Goal: Task Accomplishment & Management: Complete application form

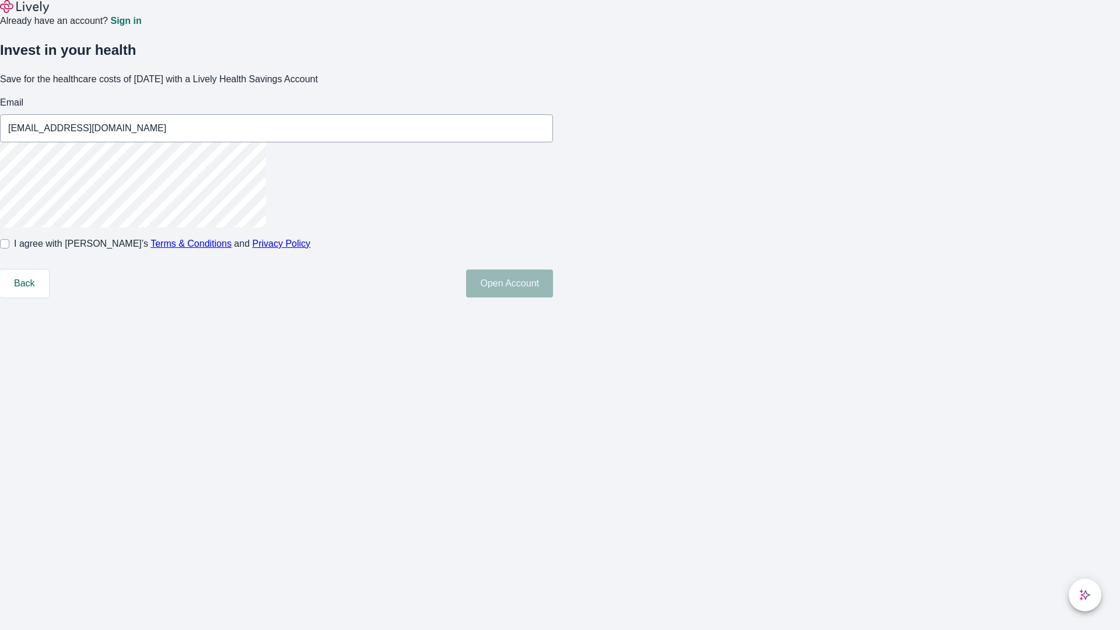
click at [9, 248] on input "I agree with Lively’s Terms & Conditions and Privacy Policy" at bounding box center [4, 243] width 9 height 9
checkbox input "true"
click at [553, 297] on button "Open Account" at bounding box center [509, 283] width 87 height 28
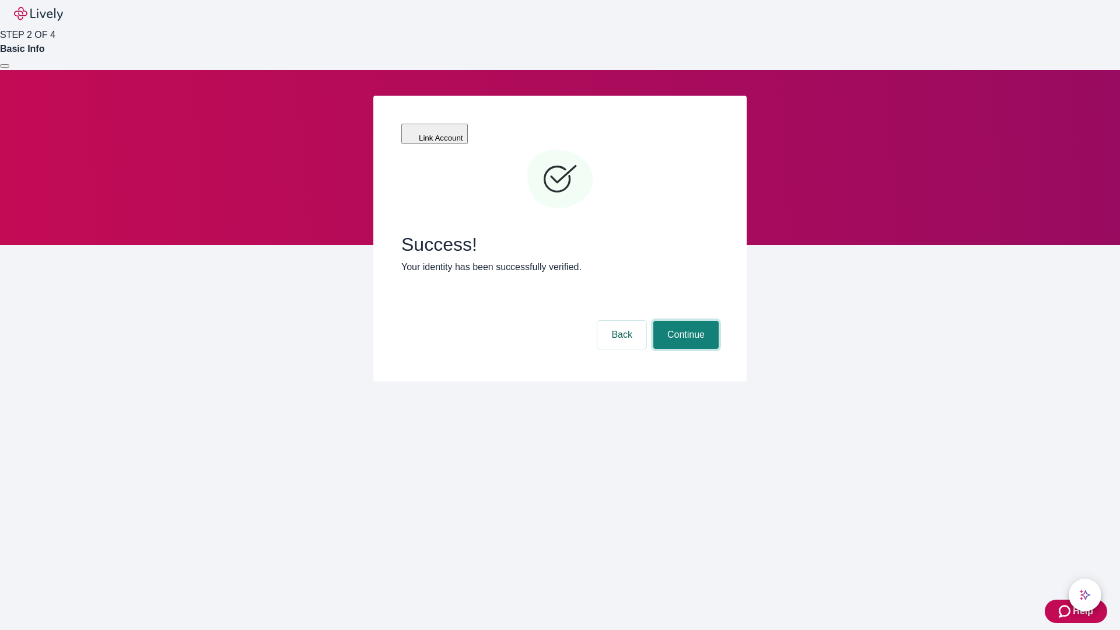
click at [684, 321] on button "Continue" at bounding box center [685, 335] width 65 height 28
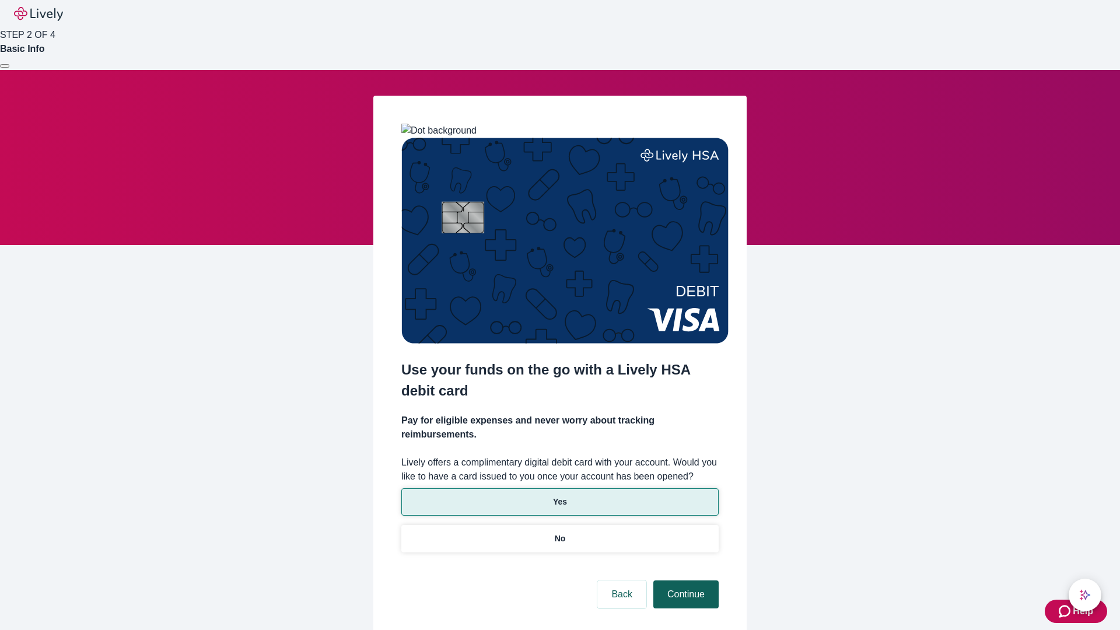
click at [559, 496] on p "Yes" at bounding box center [560, 502] width 14 height 12
click at [684, 580] on button "Continue" at bounding box center [685, 594] width 65 height 28
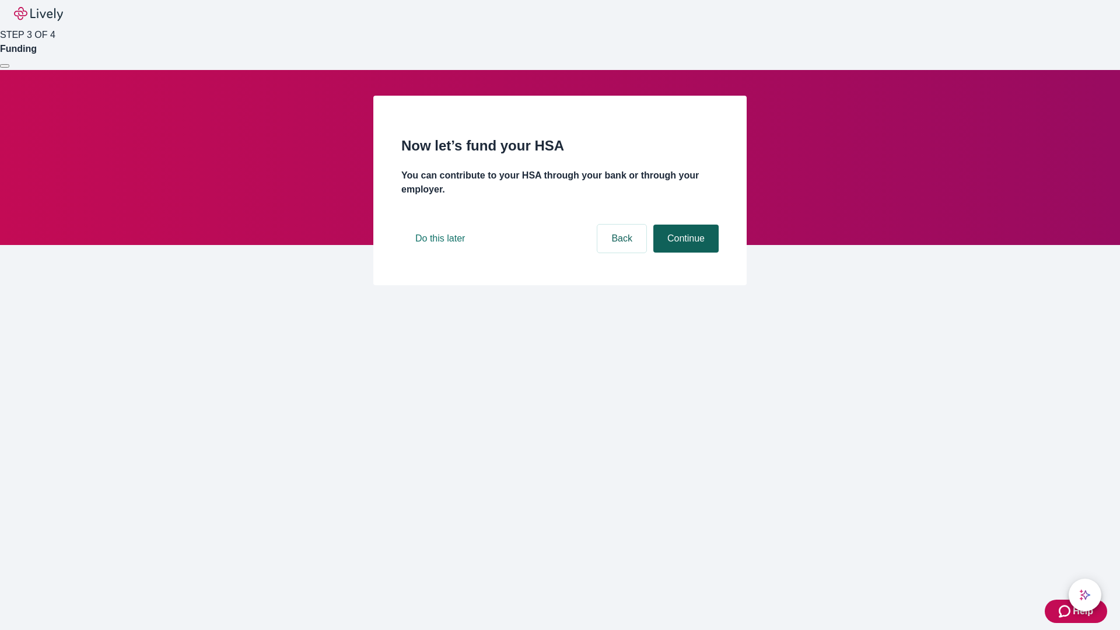
click at [684, 253] on button "Continue" at bounding box center [685, 239] width 65 height 28
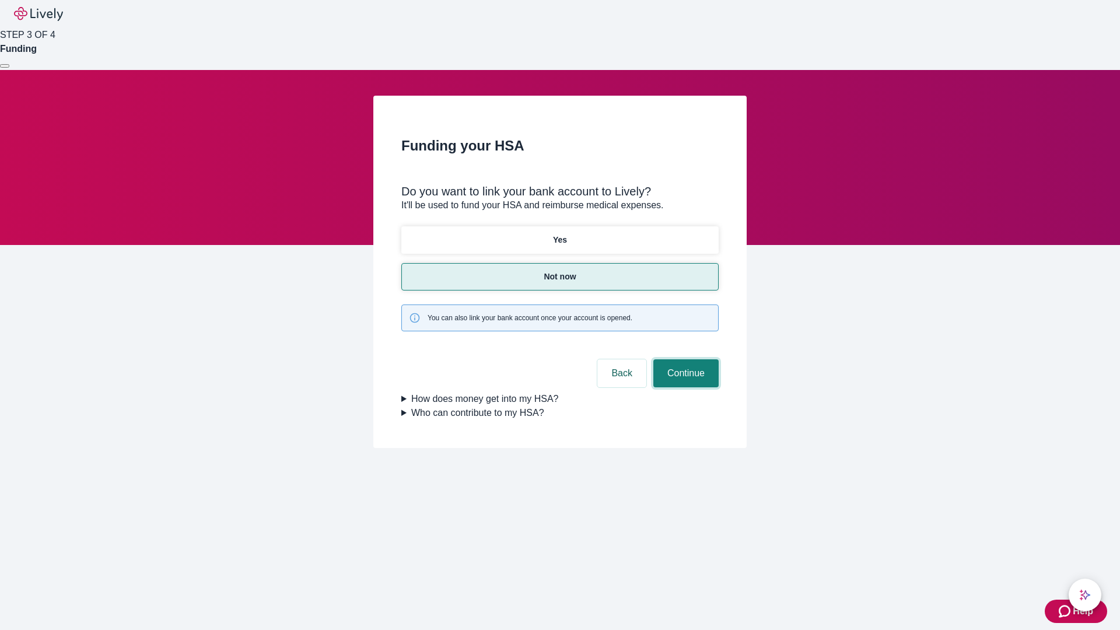
click at [684, 359] on button "Continue" at bounding box center [685, 373] width 65 height 28
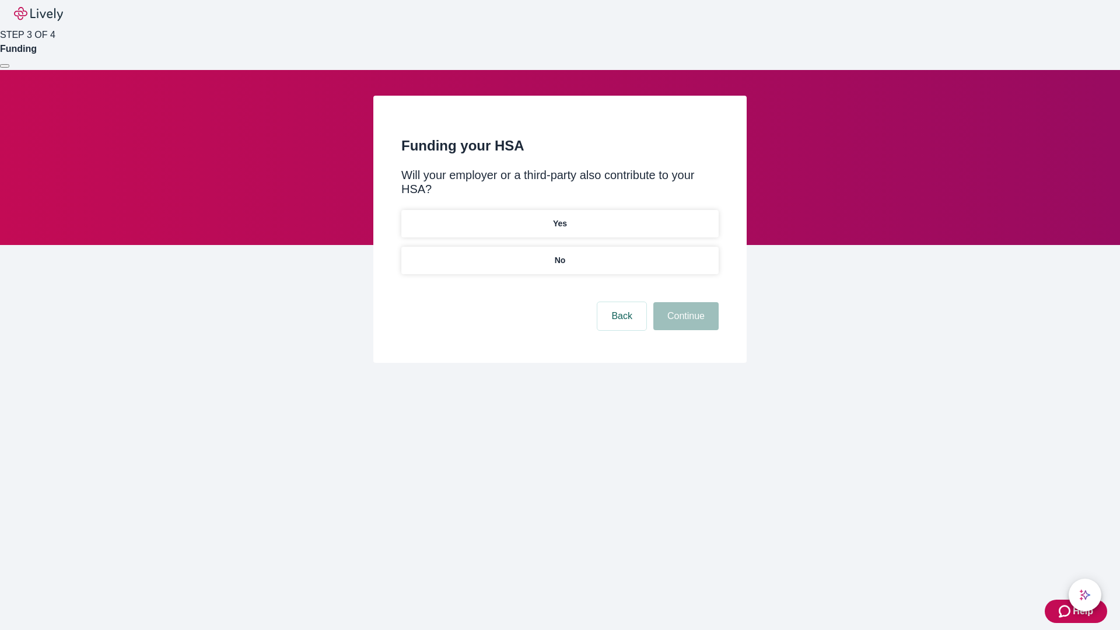
click at [559, 254] on p "No" at bounding box center [560, 260] width 11 height 12
click at [684, 302] on button "Continue" at bounding box center [685, 316] width 65 height 28
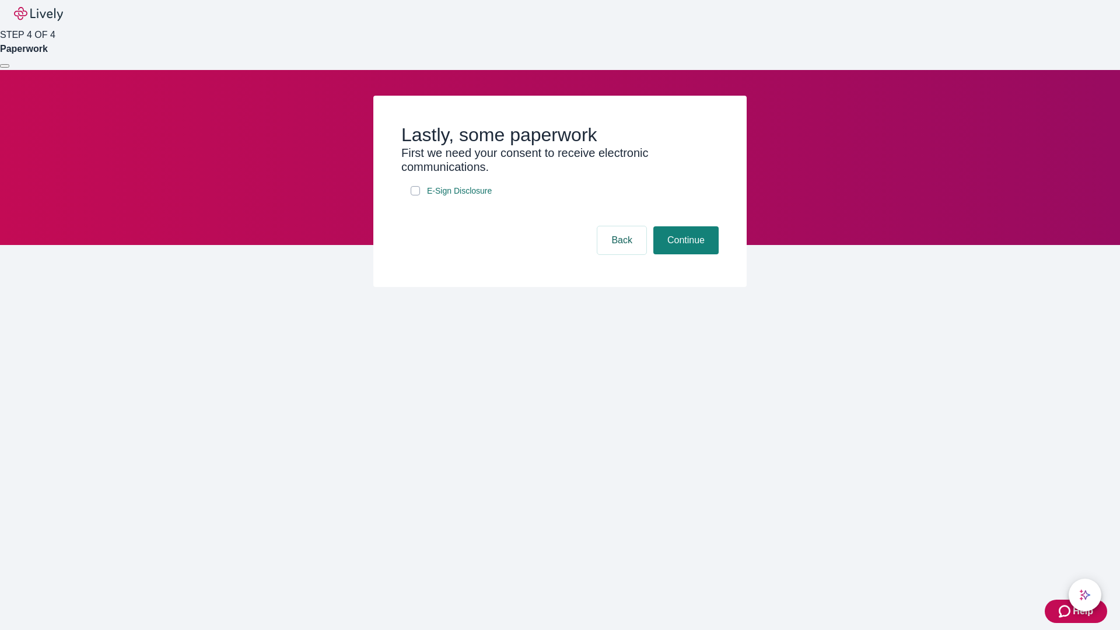
click at [415, 195] on input "E-Sign Disclosure" at bounding box center [415, 190] width 9 height 9
checkbox input "true"
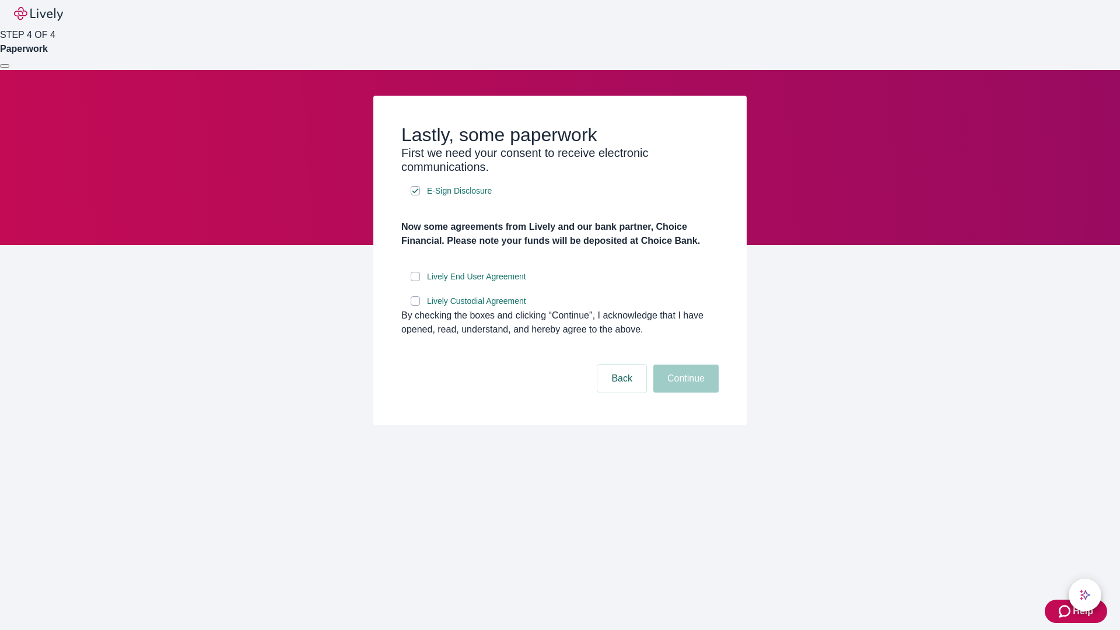
click at [415, 281] on input "Lively End User Agreement" at bounding box center [415, 276] width 9 height 9
checkbox input "true"
click at [415, 306] on input "Lively Custodial Agreement" at bounding box center [415, 300] width 9 height 9
checkbox input "true"
click at [684, 392] on button "Continue" at bounding box center [685, 378] width 65 height 28
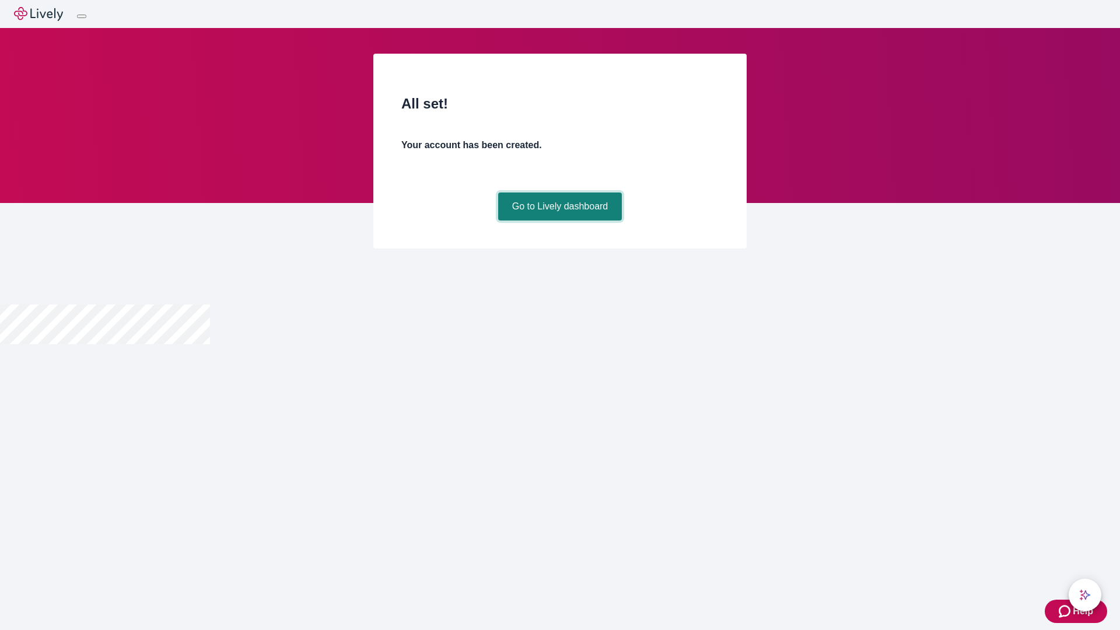
click at [559, 220] on link "Go to Lively dashboard" at bounding box center [560, 206] width 124 height 28
